Goal: Check status

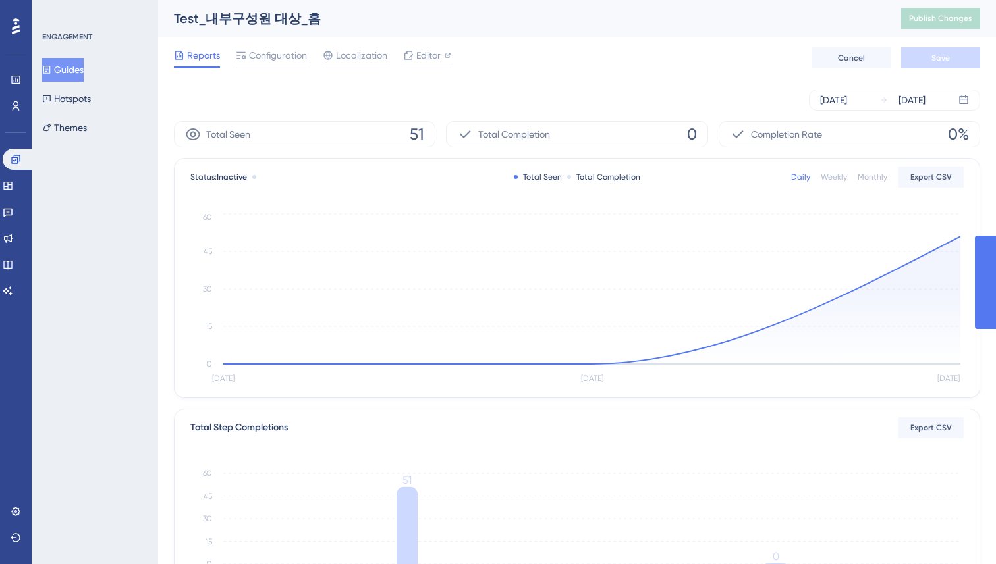
click at [592, 65] on div "Reports Configuration Localization Editor Cancel Save" at bounding box center [577, 58] width 806 height 42
click at [75, 74] on button "Guides" at bounding box center [62, 70] width 41 height 24
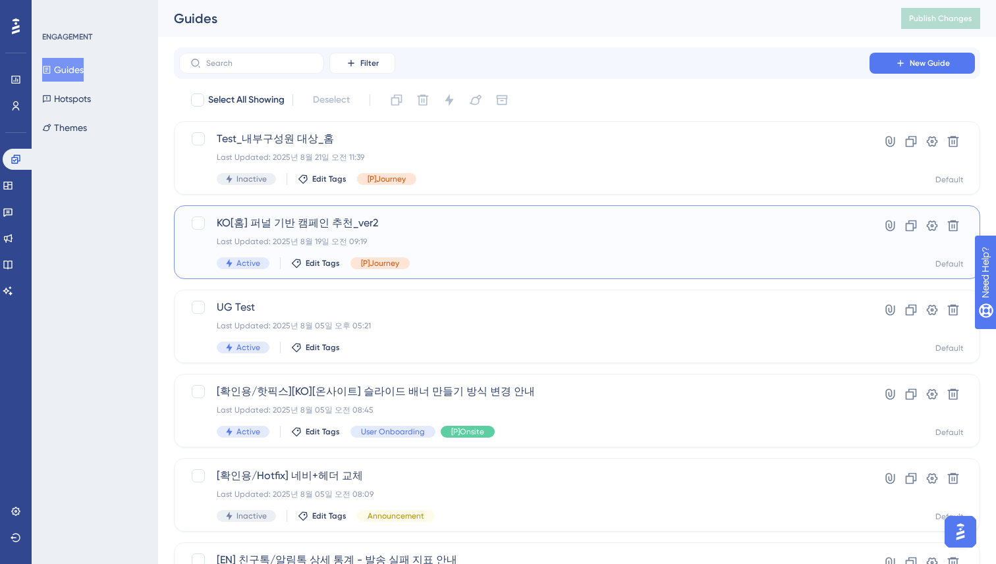
click at [505, 228] on span "KO[홈] 퍼널 기반 캠페인 추천_ver2" at bounding box center [524, 223] width 615 height 16
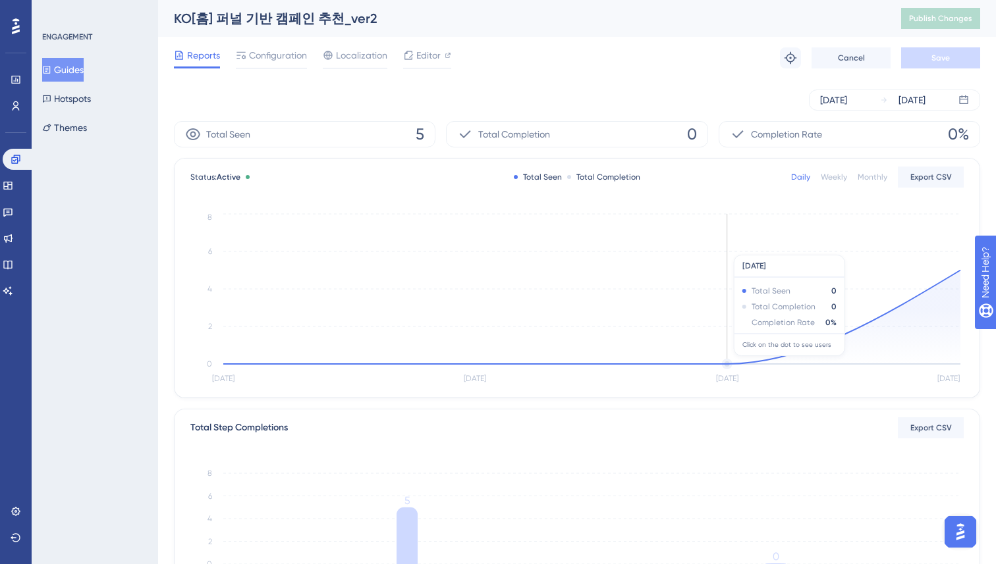
click at [730, 363] on circle at bounding box center [727, 364] width 8 height 8
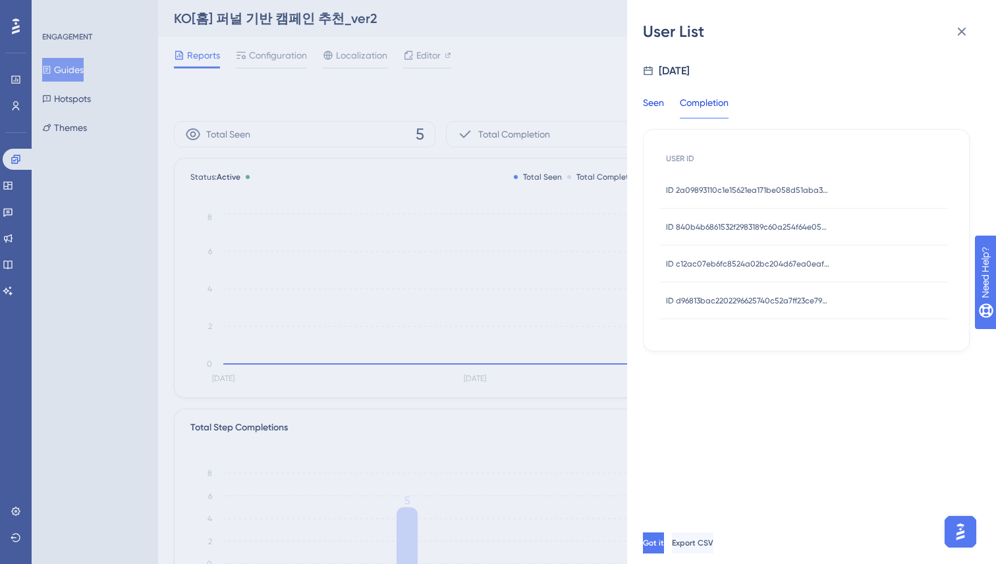
click at [645, 99] on div "Seen" at bounding box center [653, 107] width 21 height 24
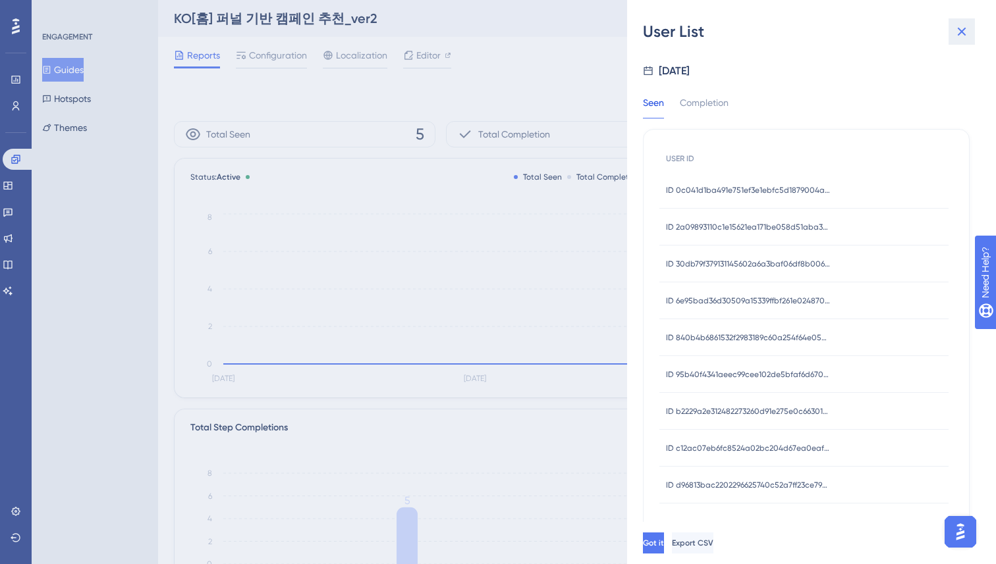
click at [962, 31] on icon at bounding box center [962, 32] width 9 height 9
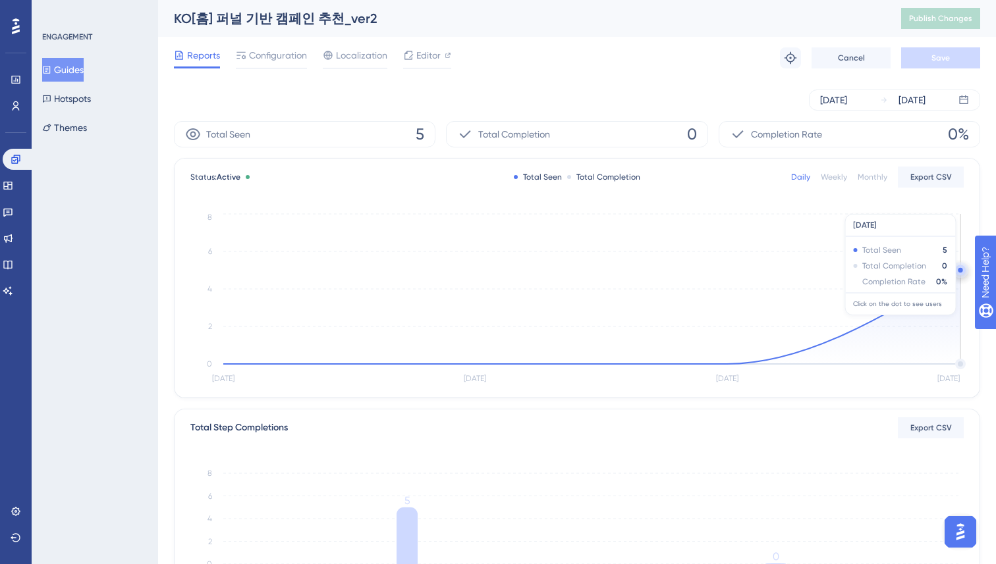
click at [960, 270] on circle at bounding box center [960, 270] width 5 height 5
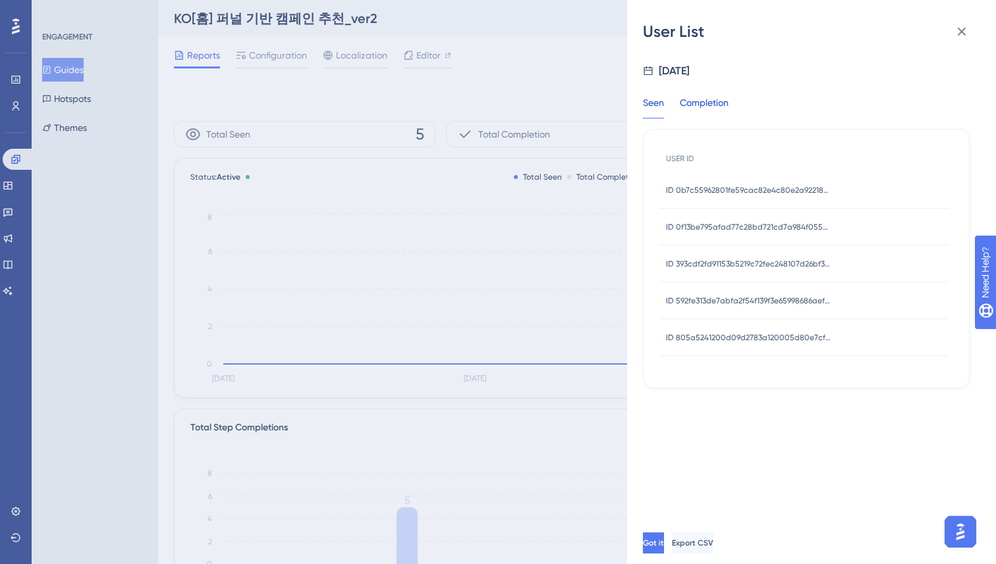
click at [714, 96] on div "Completion" at bounding box center [704, 107] width 49 height 24
click at [653, 104] on div "Seen" at bounding box center [653, 107] width 21 height 24
click at [959, 32] on icon at bounding box center [962, 32] width 9 height 9
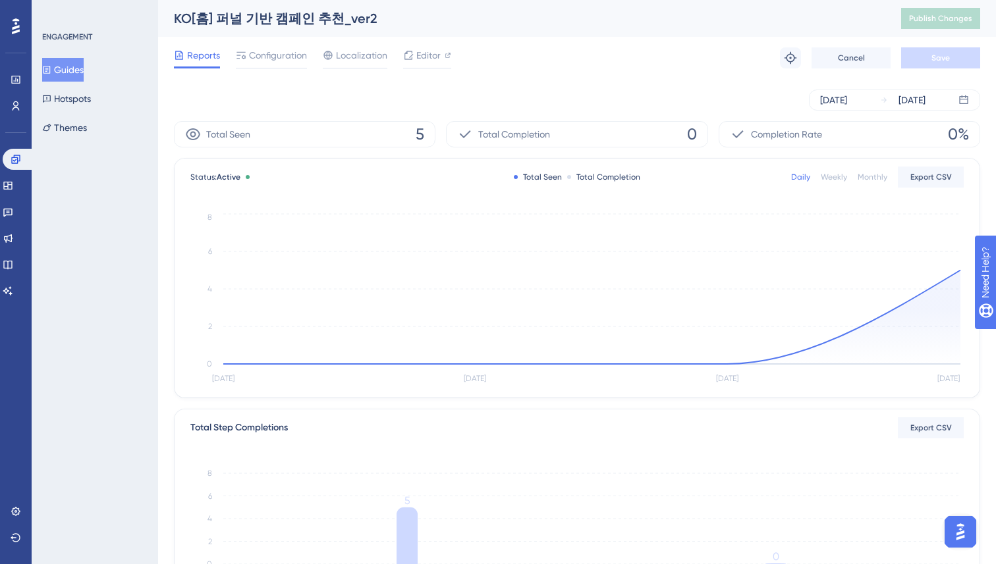
click at [489, 83] on div "[DATE] [DATE]" at bounding box center [577, 100] width 806 height 42
